Goal: Task Accomplishment & Management: Manage account settings

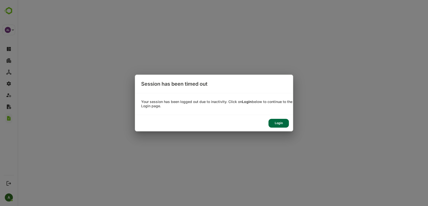
click at [277, 122] on div "Login" at bounding box center [278, 123] width 20 height 9
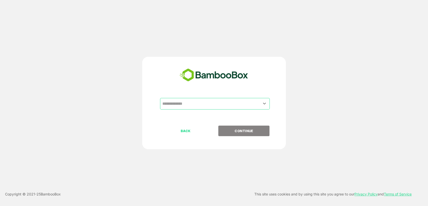
click at [185, 105] on input "text" at bounding box center [215, 104] width 108 height 10
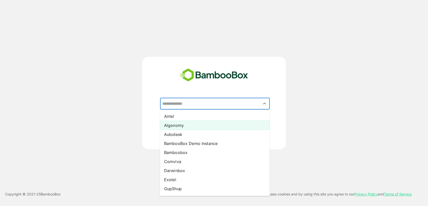
click at [189, 126] on li "Algonomy" at bounding box center [215, 125] width 110 height 9
type input "********"
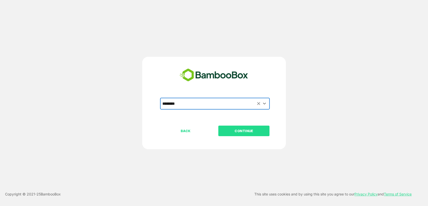
click at [221, 130] on p "CONTINUE" at bounding box center [244, 131] width 50 height 6
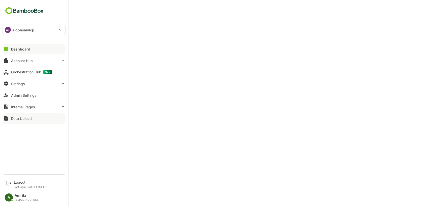
click at [22, 120] on div "Data Upload" at bounding box center [21, 119] width 21 height 4
click at [14, 63] on button "Account Hub" at bounding box center [34, 61] width 63 height 10
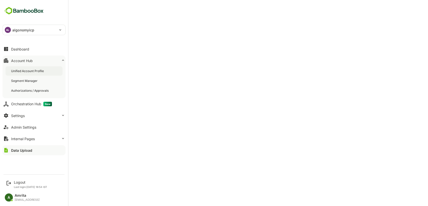
click at [24, 70] on div "Unified Account Profile" at bounding box center [28, 71] width 34 height 4
click at [8, 49] on icon at bounding box center [6, 49] width 4 height 4
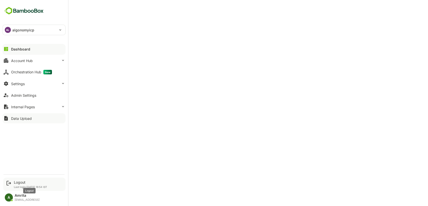
click at [17, 183] on div "Logout" at bounding box center [30, 183] width 33 height 4
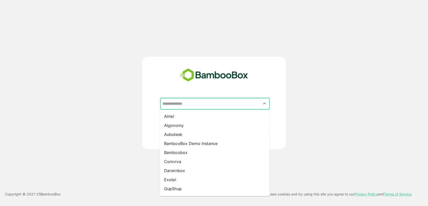
click at [210, 105] on input "text" at bounding box center [215, 104] width 108 height 10
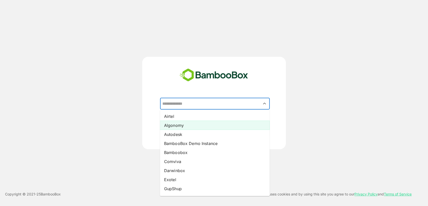
click at [196, 127] on li "Algonomy" at bounding box center [215, 125] width 110 height 9
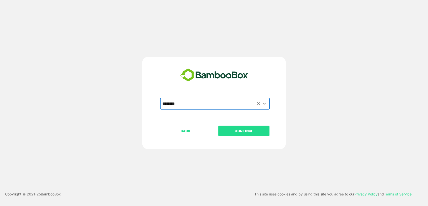
type input "********"
click at [241, 128] on button "CONTINUE" at bounding box center [243, 131] width 51 height 11
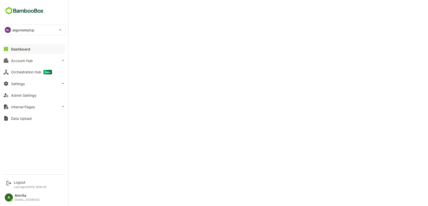
click at [12, 50] on div "Dashboard" at bounding box center [20, 49] width 19 height 4
click at [18, 61] on div "Account Hub" at bounding box center [22, 61] width 22 height 4
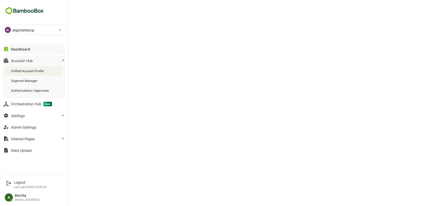
click at [27, 67] on div "Unified Account Profile" at bounding box center [34, 70] width 57 height 9
